Goal: Book appointment/travel/reservation

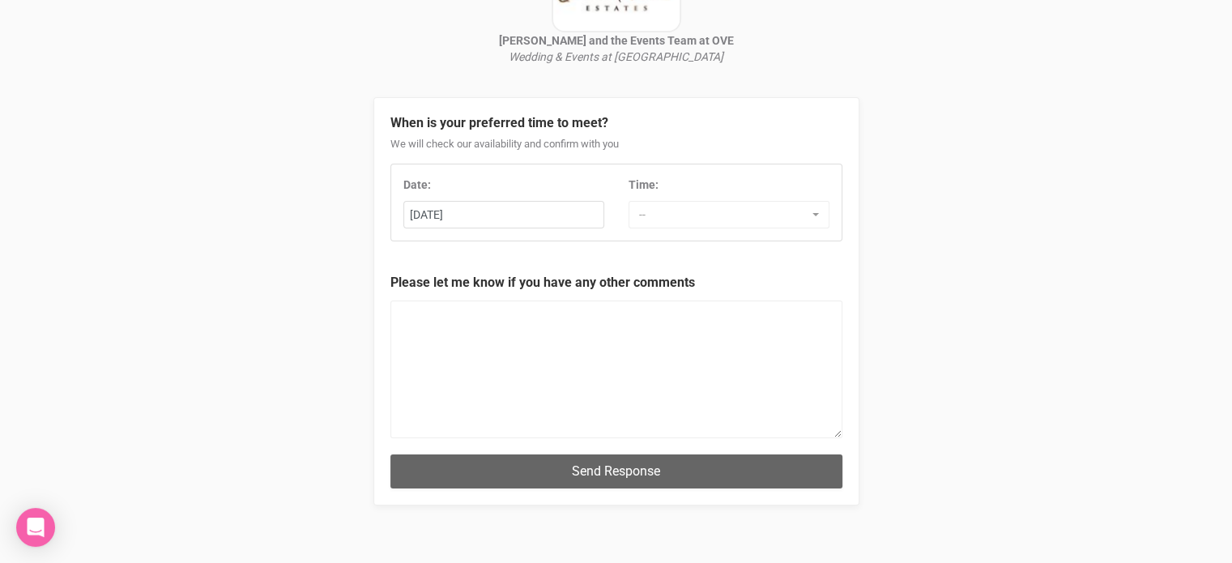
scroll to position [198, 0]
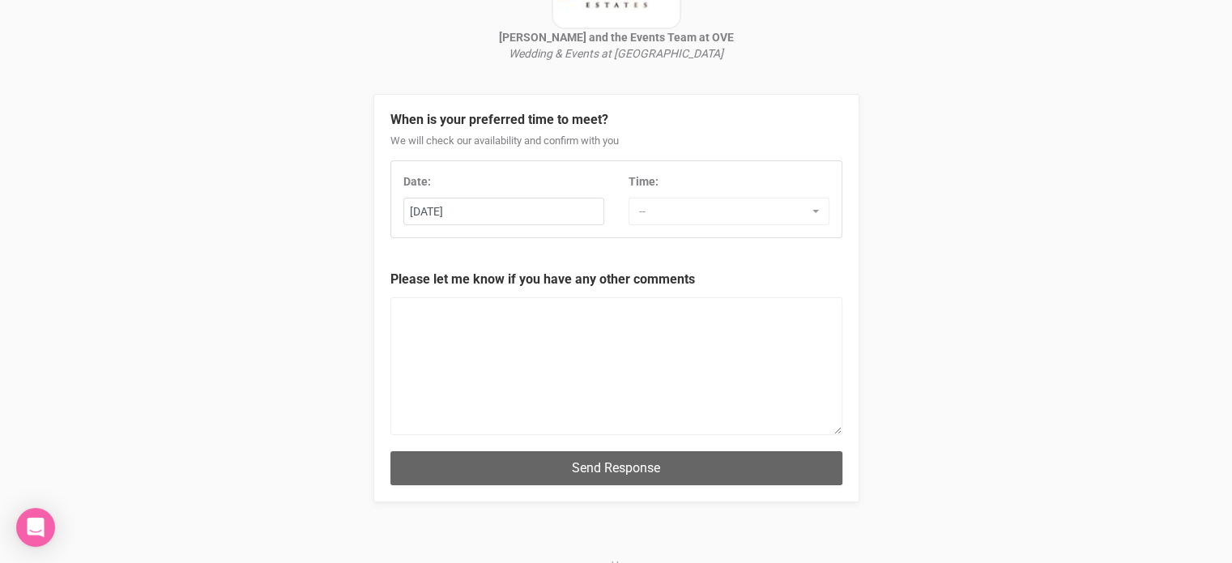
click at [553, 229] on div "Date: [DATE] Mo Tu We Th Fr Sa Time: -- 7:00 AM 7:30 AM 8:00 AM 8:30 AM 9:00 AM…" at bounding box center [617, 199] width 452 height 78
click at [553, 210] on div "23rd September 2025" at bounding box center [503, 212] width 199 height 27
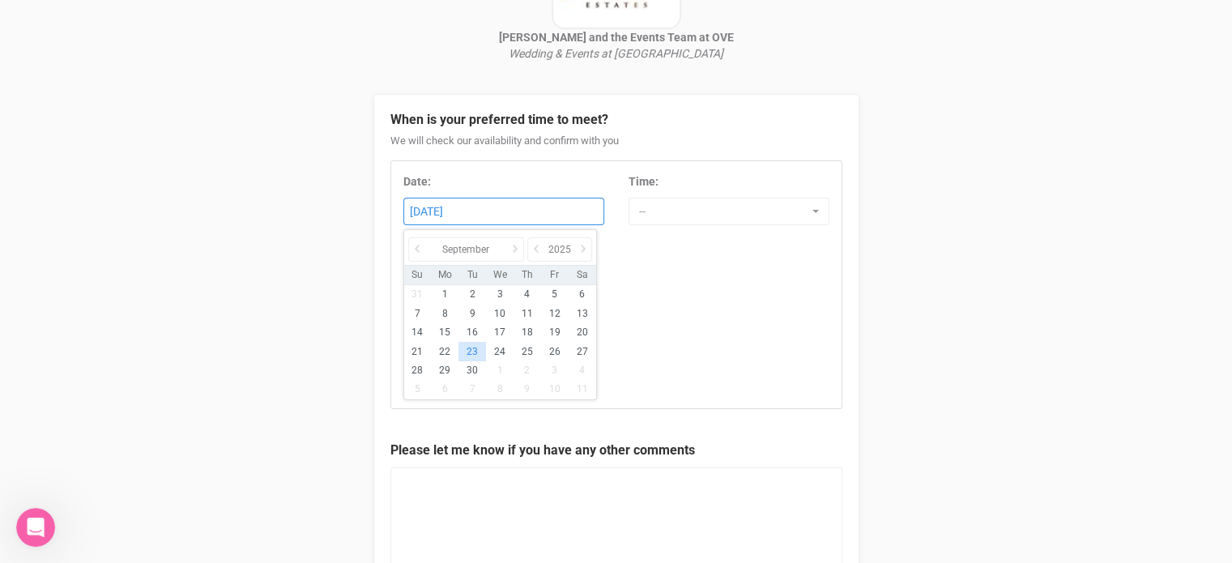
scroll to position [0, 0]
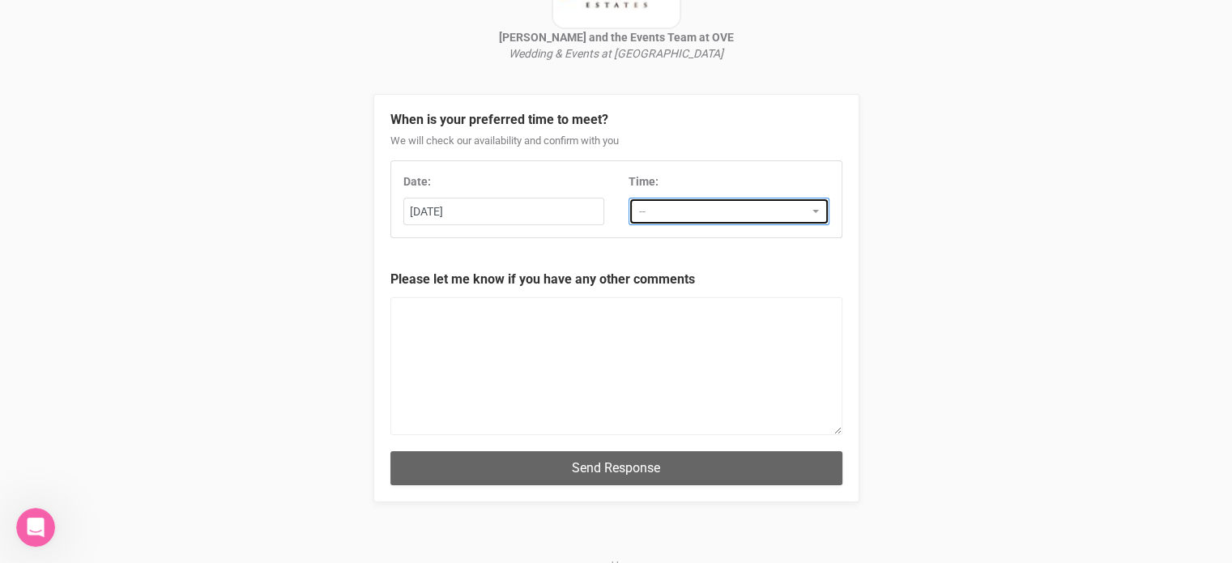
click at [683, 219] on span "--" at bounding box center [723, 211] width 169 height 16
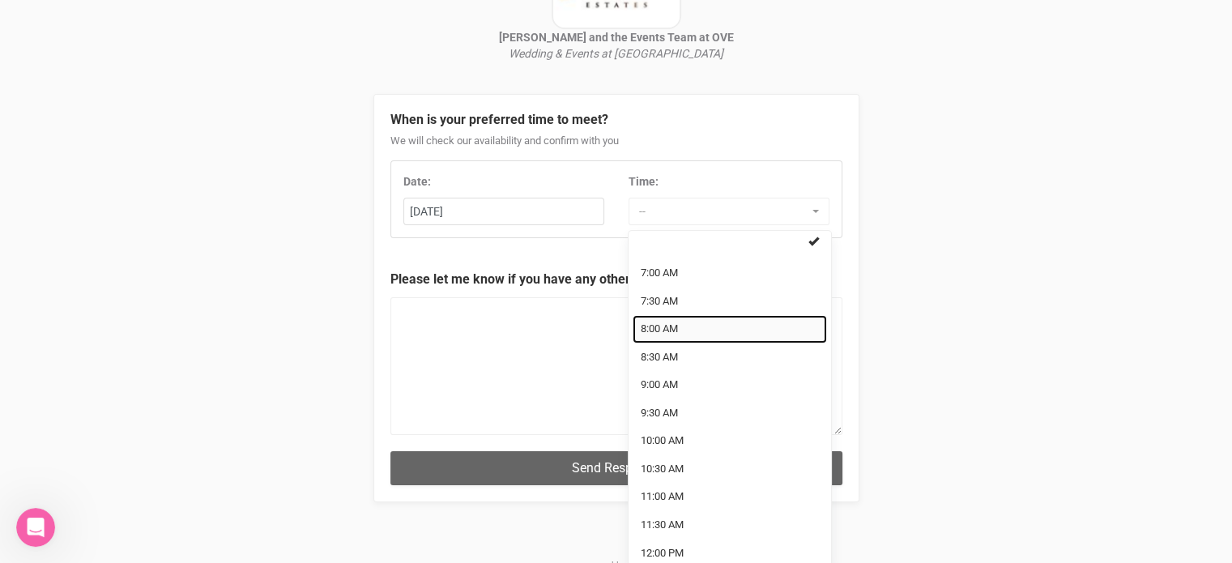
click at [702, 330] on link "8:00 AM" at bounding box center [730, 329] width 194 height 28
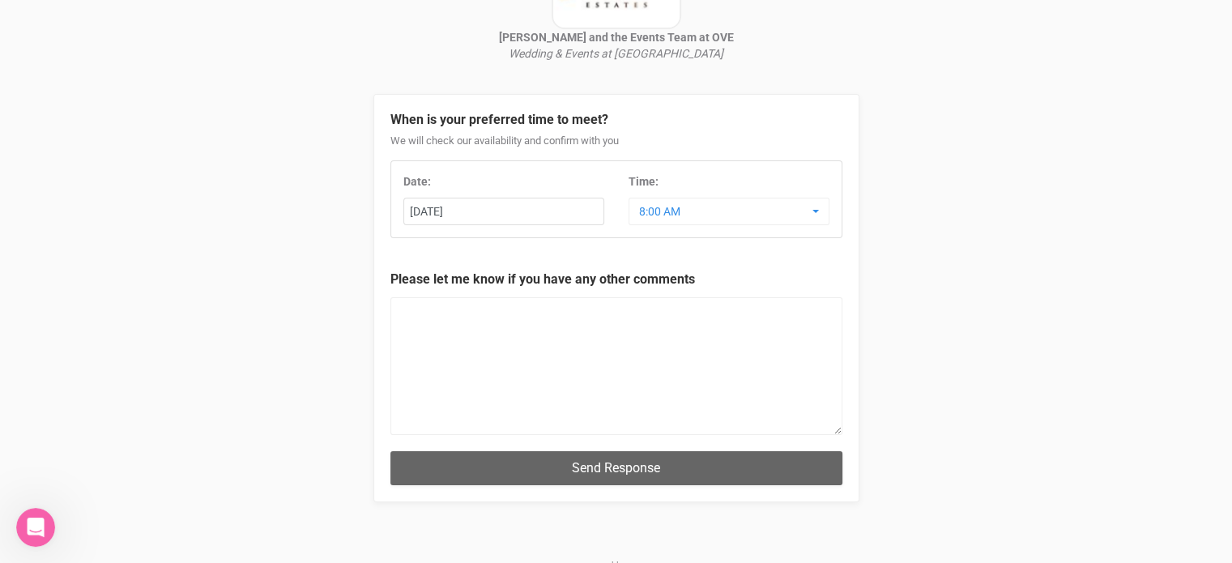
click at [551, 186] on div "Date:" at bounding box center [504, 181] width 201 height 16
click at [544, 210] on div "20th September 2025" at bounding box center [503, 212] width 199 height 27
click at [686, 220] on button "8:00 AM" at bounding box center [729, 212] width 201 height 28
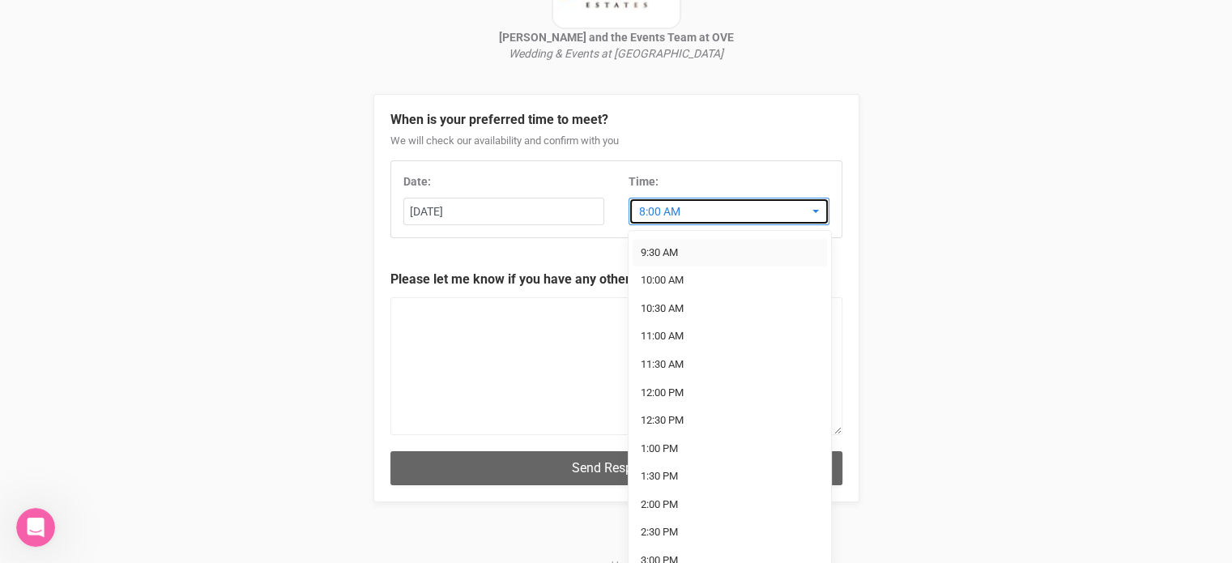
scroll to position [170, 0]
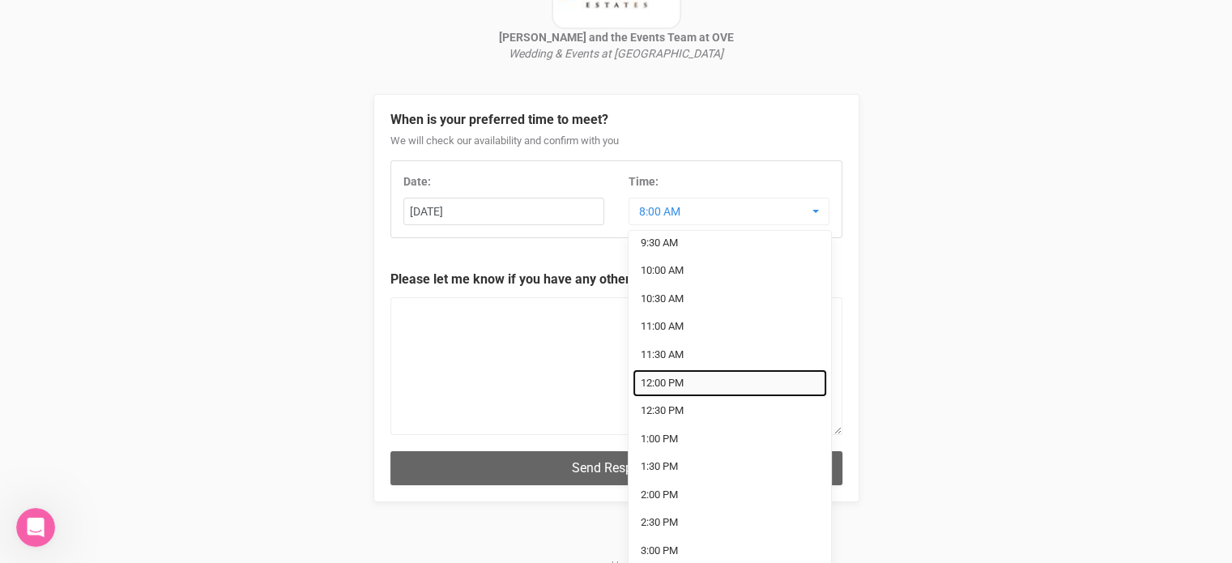
click at [720, 381] on link "12:00 PM" at bounding box center [730, 383] width 194 height 28
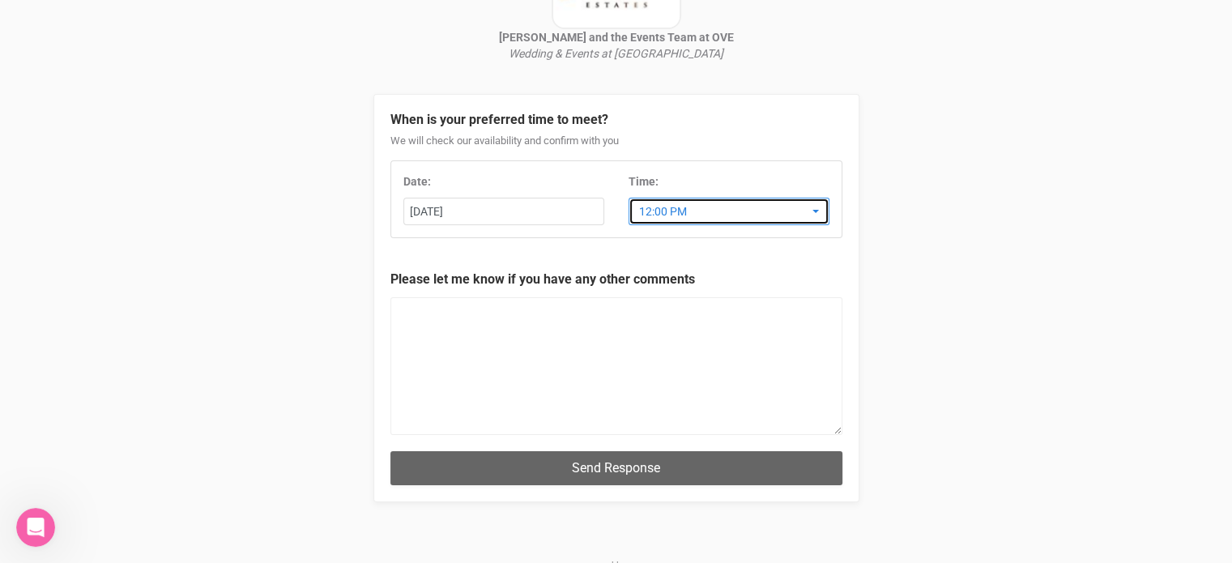
click at [737, 220] on button "12:00 PM" at bounding box center [729, 212] width 201 height 28
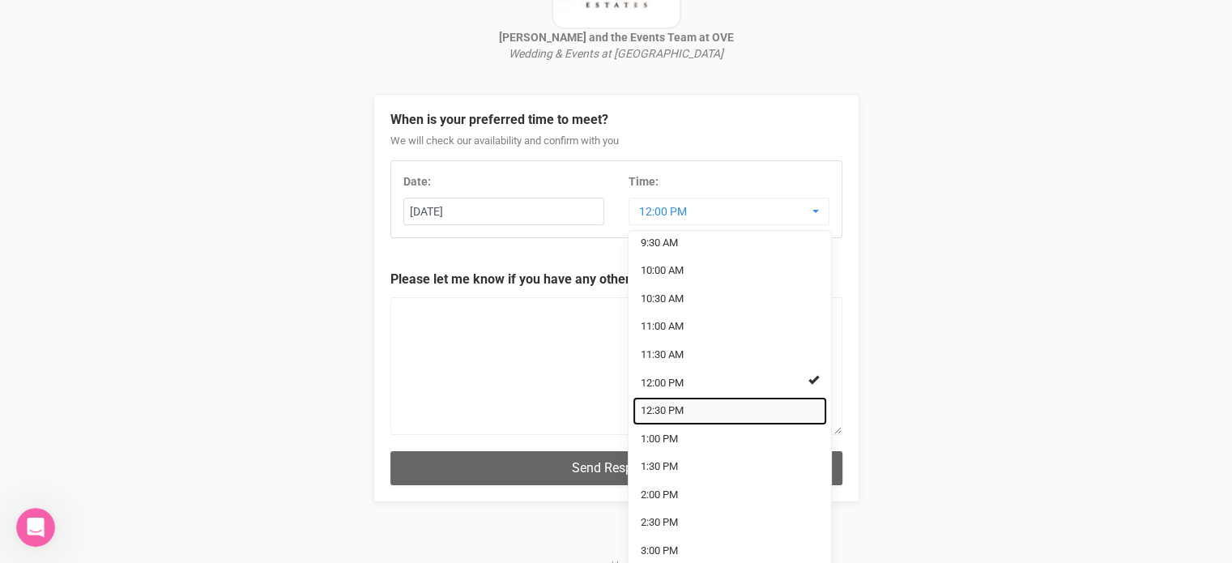
click at [722, 408] on link "12:30 PM" at bounding box center [730, 411] width 194 height 28
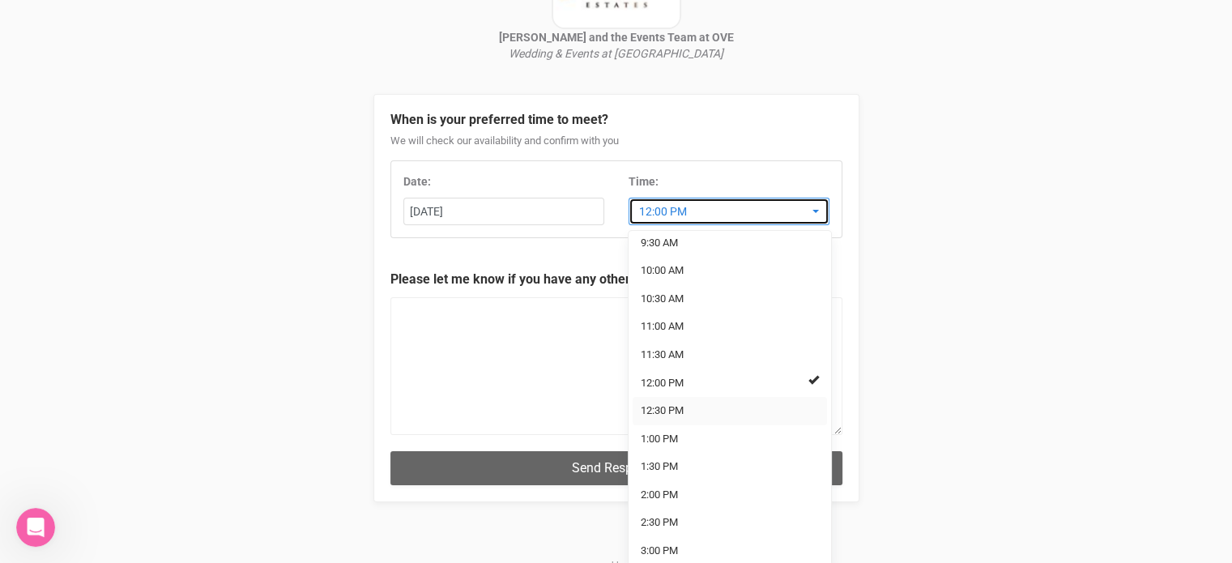
select select "12:30 PM"
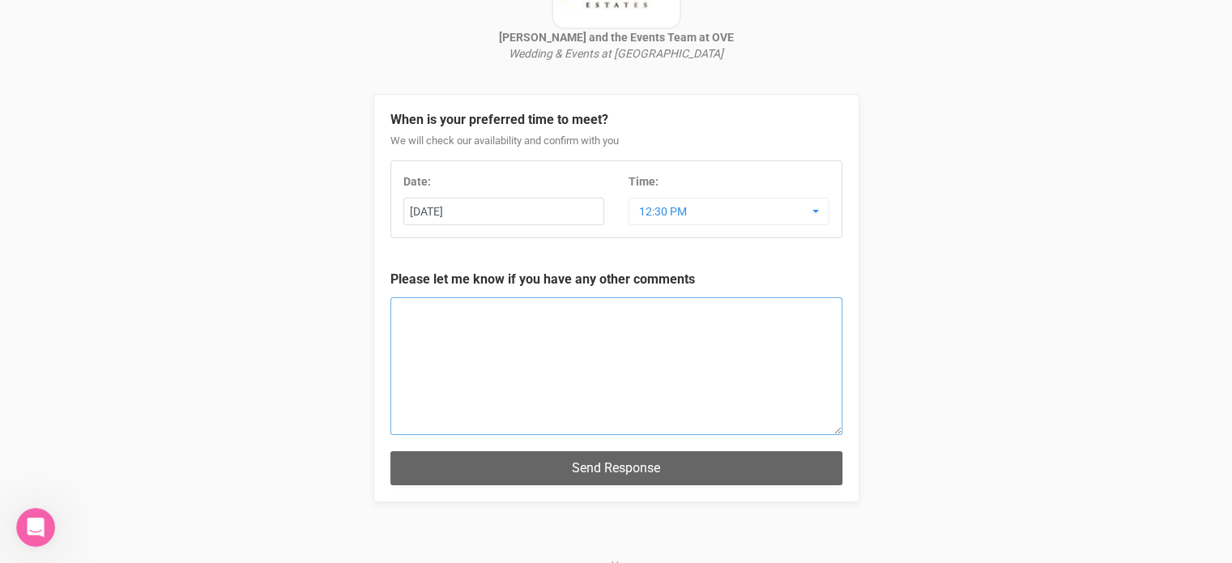
click at [674, 355] on textarea at bounding box center [617, 366] width 452 height 138
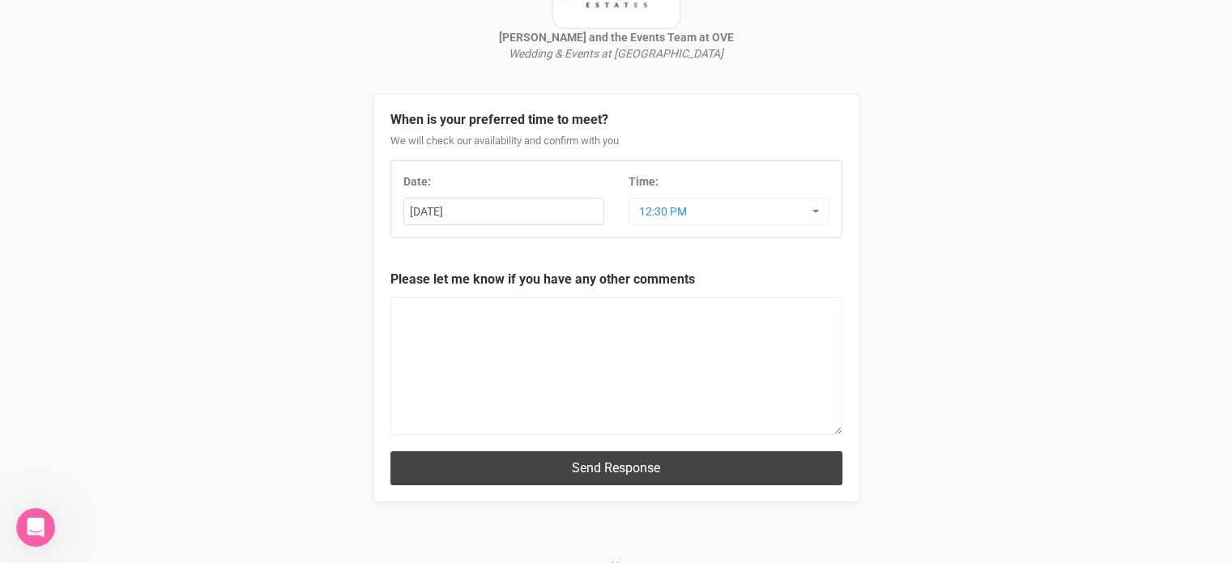
click at [675, 463] on button "Send Response" at bounding box center [617, 467] width 452 height 33
